Goal: Information Seeking & Learning: Learn about a topic

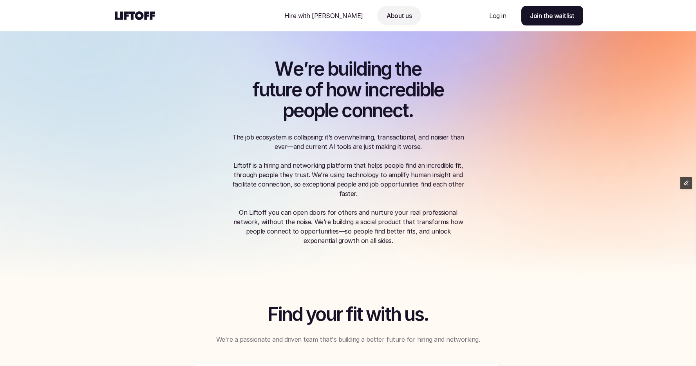
scroll to position [320, 0]
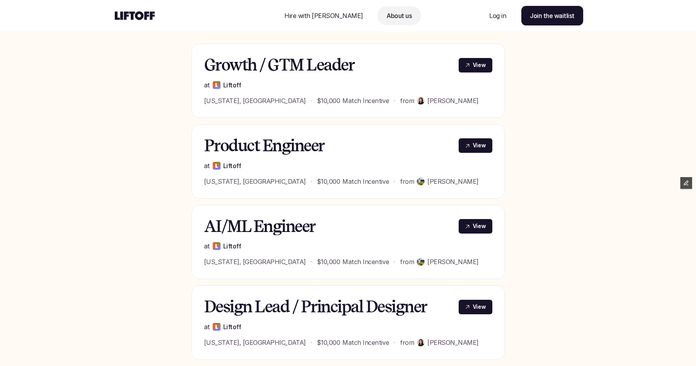
click at [260, 64] on h3 "Growth / GTM Leader" at bounding box center [326, 65] width 245 height 18
click at [475, 64] on p "View" at bounding box center [478, 65] width 13 height 8
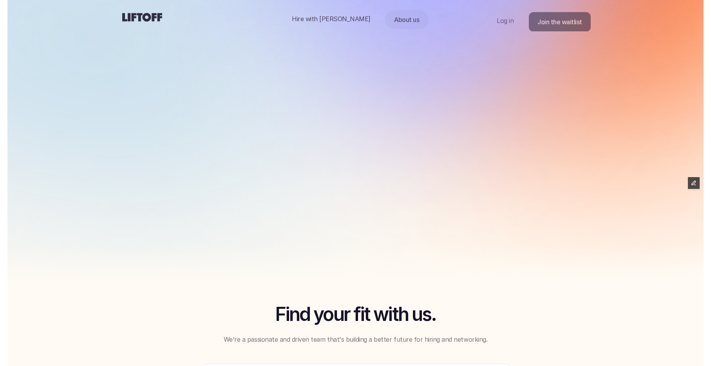
scroll to position [320, 0]
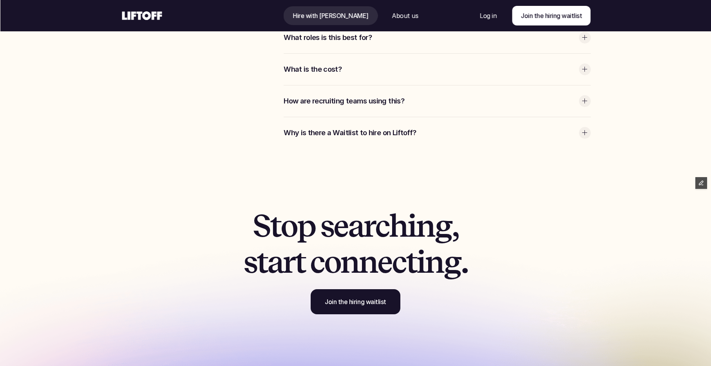
scroll to position [2270, 0]
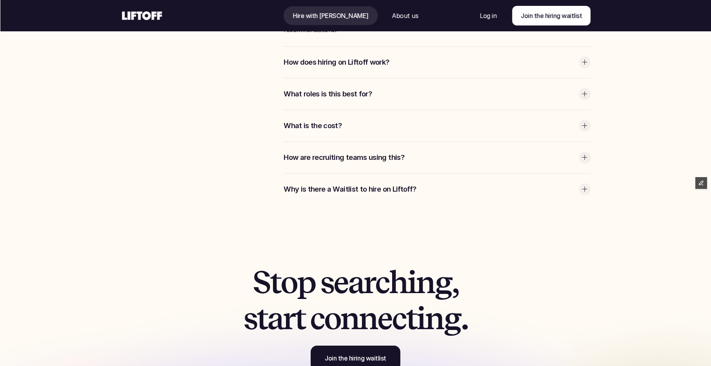
click at [222, 185] on div "Frequently asked questions" at bounding box center [193, 94] width 144 height 220
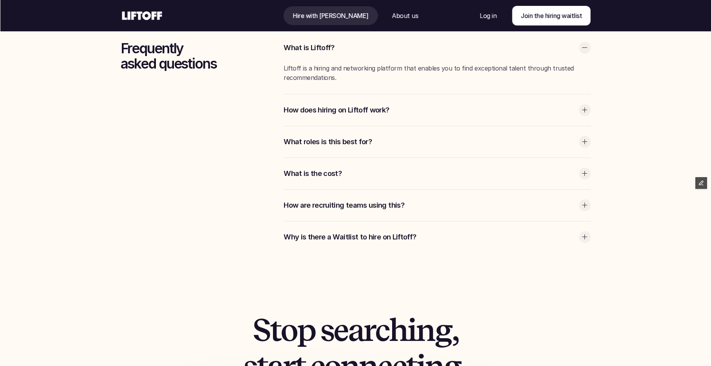
scroll to position [2221, 0]
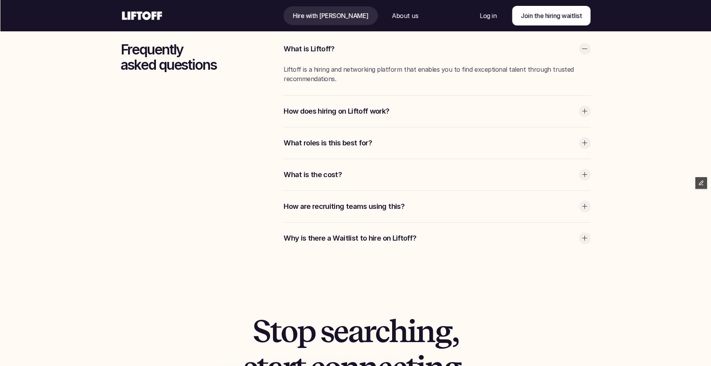
click at [236, 186] on div "Frequently asked questions" at bounding box center [193, 143] width 144 height 220
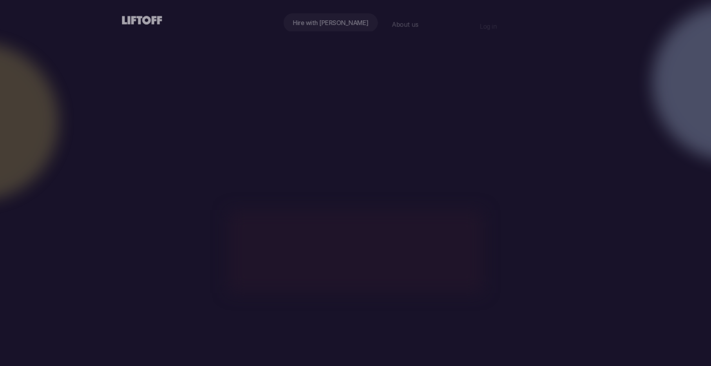
scroll to position [2221, 0]
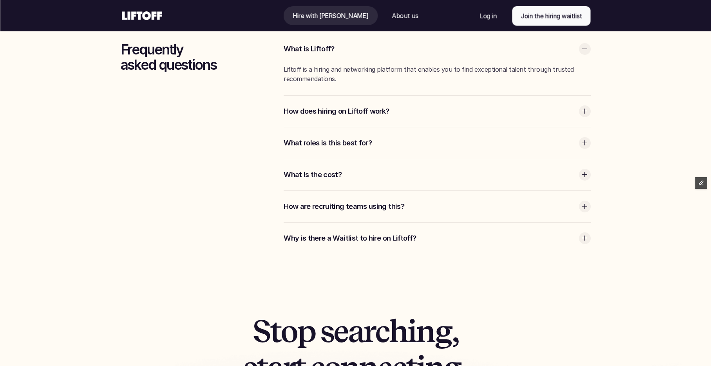
drag, startPoint x: 314, startPoint y: 97, endPoint x: 315, endPoint y: 103, distance: 5.5
click at [314, 97] on div "How does hiring on Liftoff work?" at bounding box center [436, 111] width 307 height 31
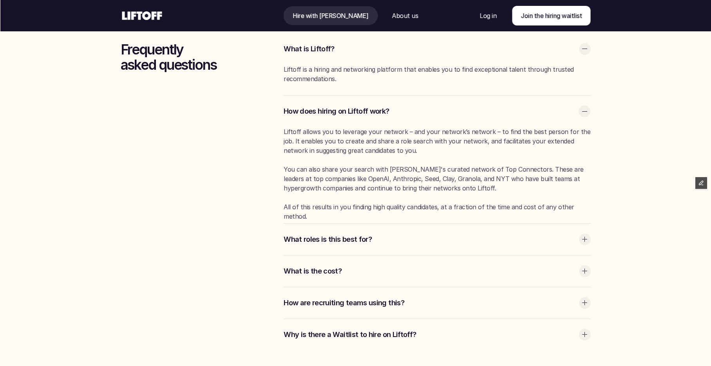
drag, startPoint x: 327, startPoint y: 243, endPoint x: 328, endPoint y: 249, distance: 5.1
click at [327, 243] on p "What roles is this best for?" at bounding box center [428, 239] width 291 height 10
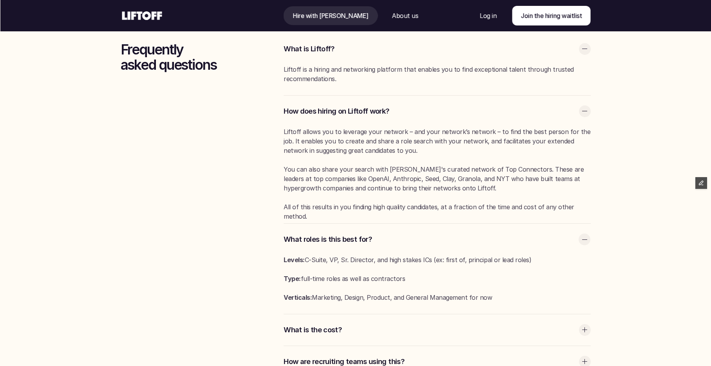
click at [333, 334] on p "What is the cost?" at bounding box center [428, 330] width 291 height 10
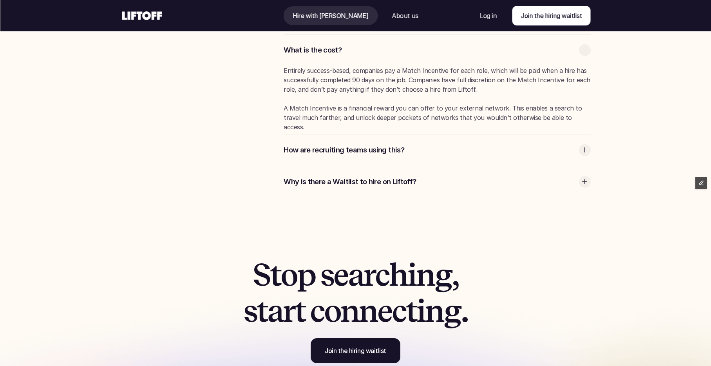
scroll to position [2525, 0]
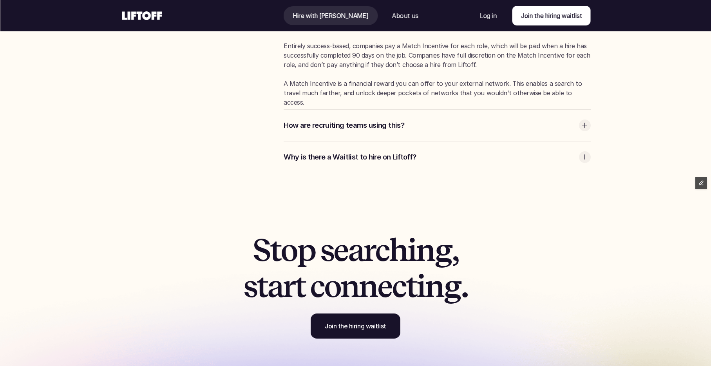
click at [314, 150] on div "Why is there a Waitlist to hire on Liftoff?" at bounding box center [436, 156] width 307 height 31
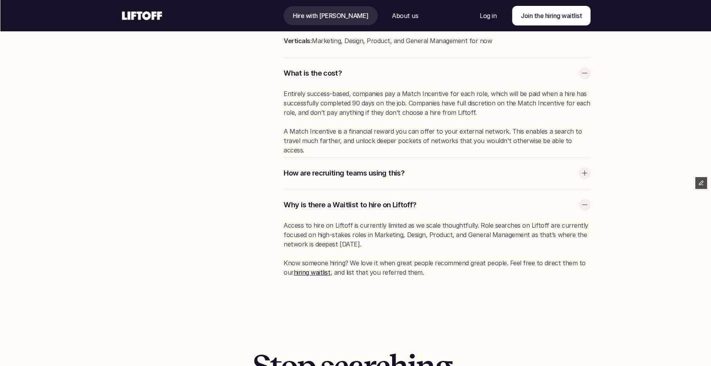
scroll to position [2472, 0]
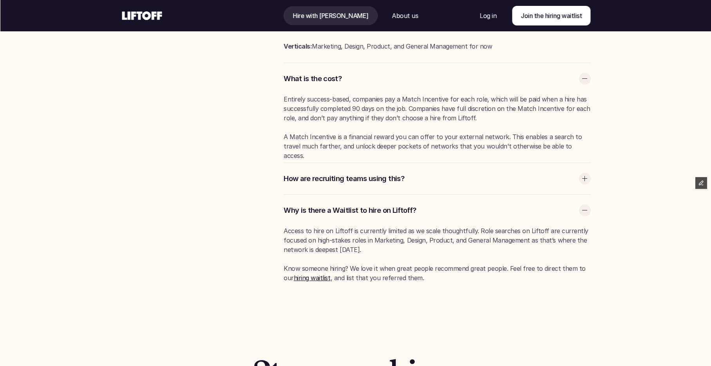
drag, startPoint x: 314, startPoint y: 186, endPoint x: 310, endPoint y: 189, distance: 4.8
click at [314, 186] on div "How are recruiting teams using this?" at bounding box center [436, 178] width 307 height 31
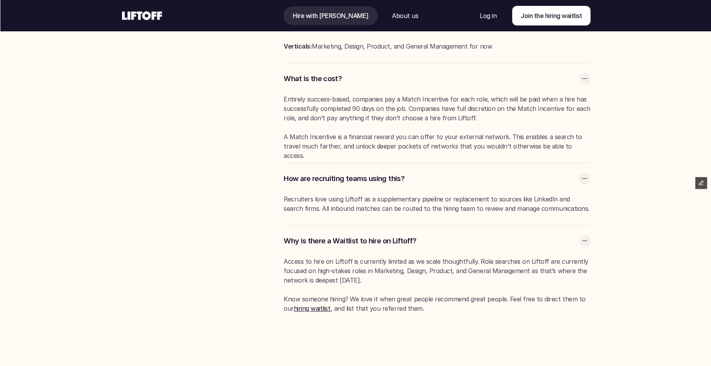
click at [391, 16] on p "About us" at bounding box center [404, 15] width 26 height 9
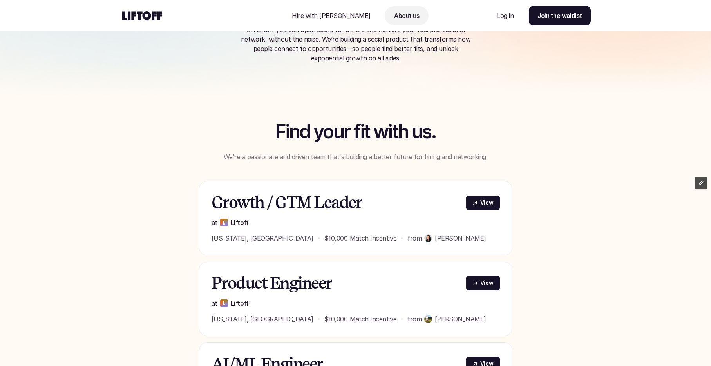
scroll to position [160, 0]
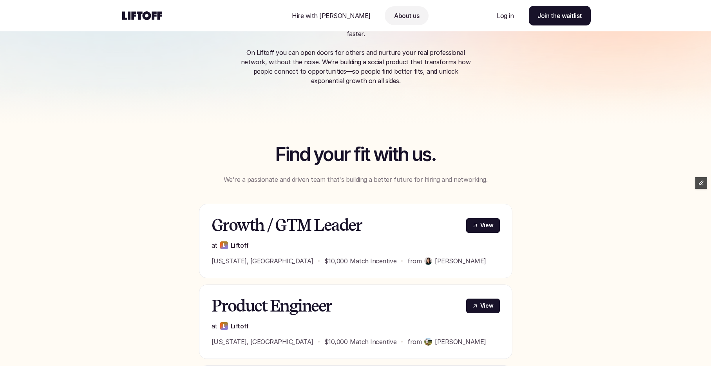
click at [155, 12] on use at bounding box center [142, 15] width 40 height 9
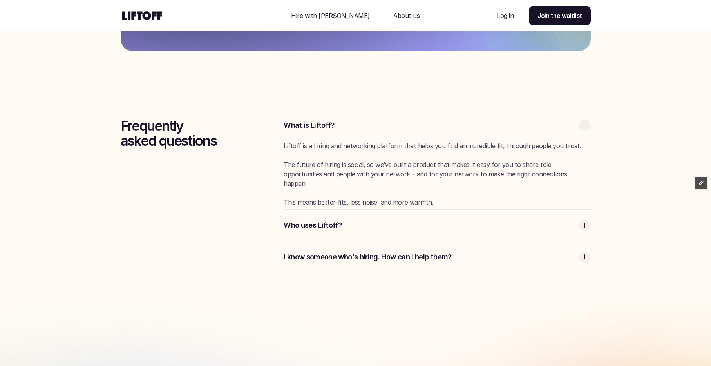
scroll to position [2193, 0]
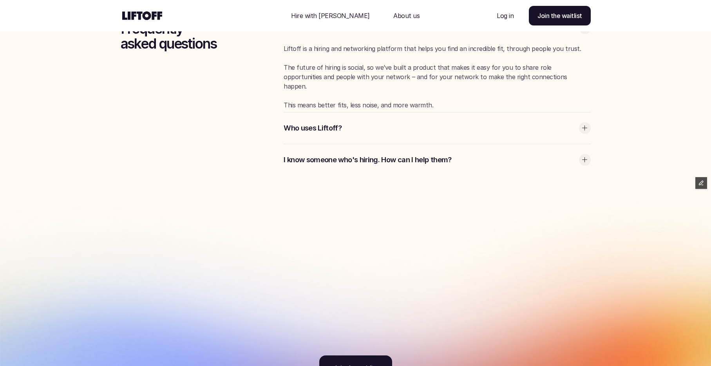
click at [339, 122] on div "Who uses Liftoff?" at bounding box center [436, 127] width 307 height 31
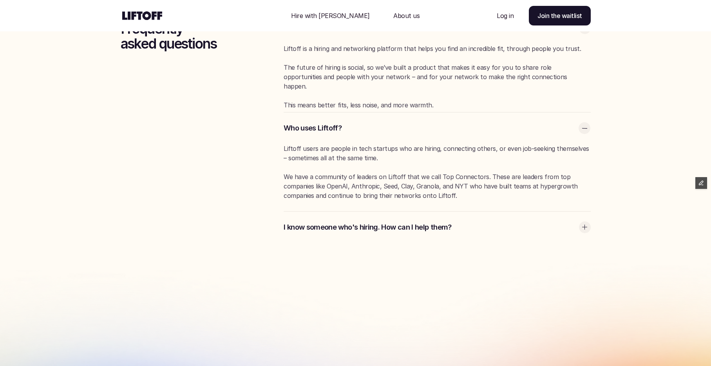
click at [339, 227] on p "I know someone who's hiring. How can I help them?" at bounding box center [428, 227] width 291 height 10
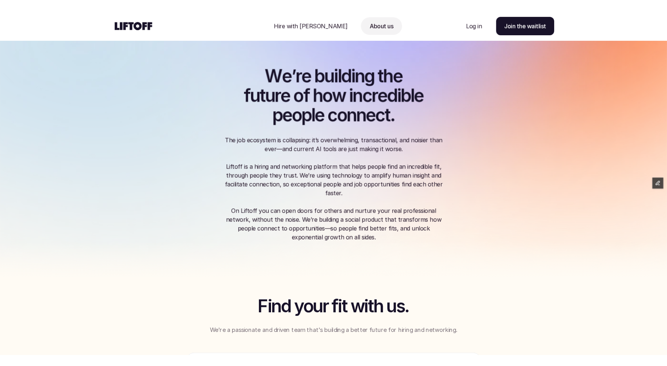
scroll to position [320, 0]
